Goal: Complete application form

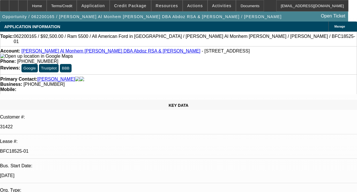
select select "0"
select select "2"
select select "0.1"
select select "0"
select select "2"
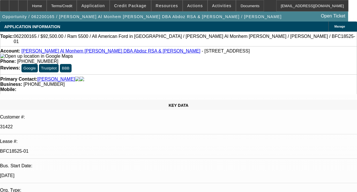
select select "0.1"
select select "0"
select select "2"
select select "0.1"
select select "0"
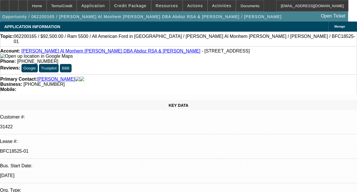
select select "2"
select select "0.1"
